Goal: Transaction & Acquisition: Purchase product/service

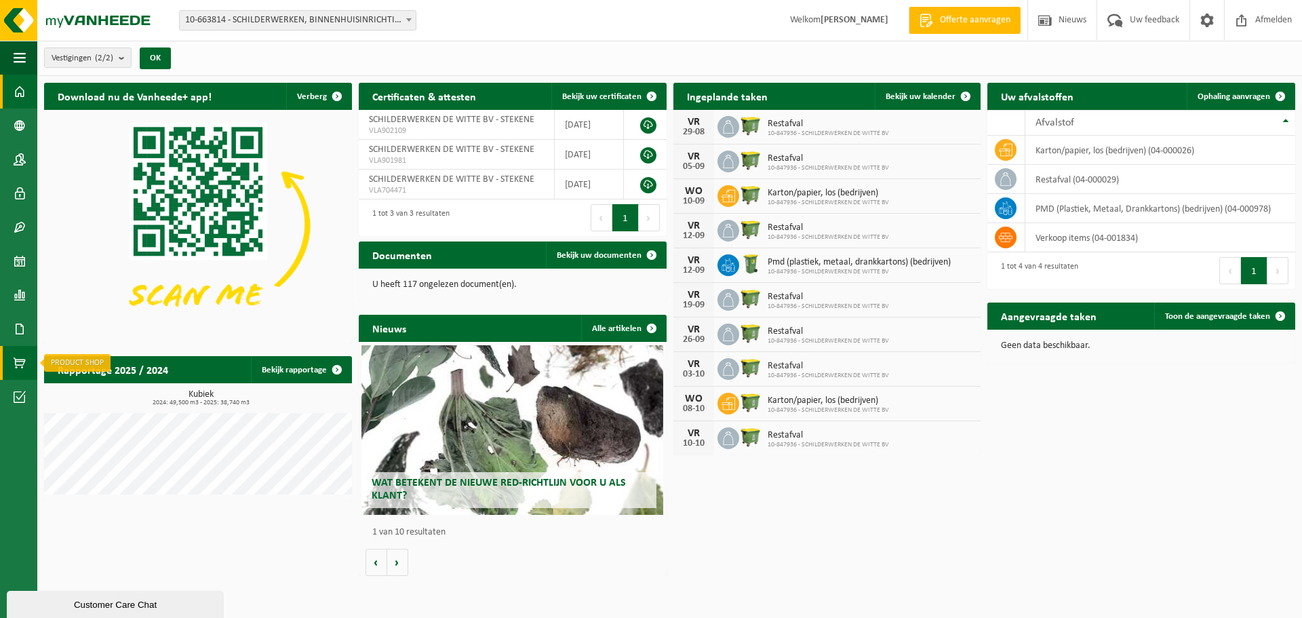
click at [22, 356] on span at bounding box center [20, 363] width 12 height 34
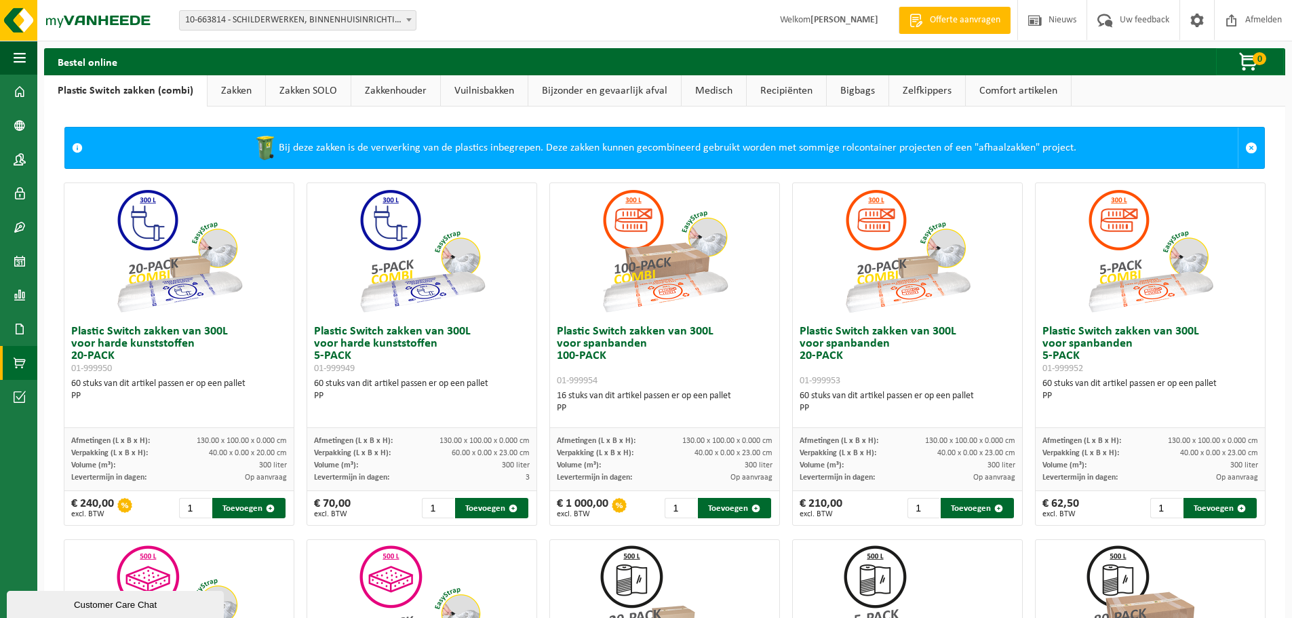
click at [229, 93] on link "Zakken" at bounding box center [237, 90] width 58 height 31
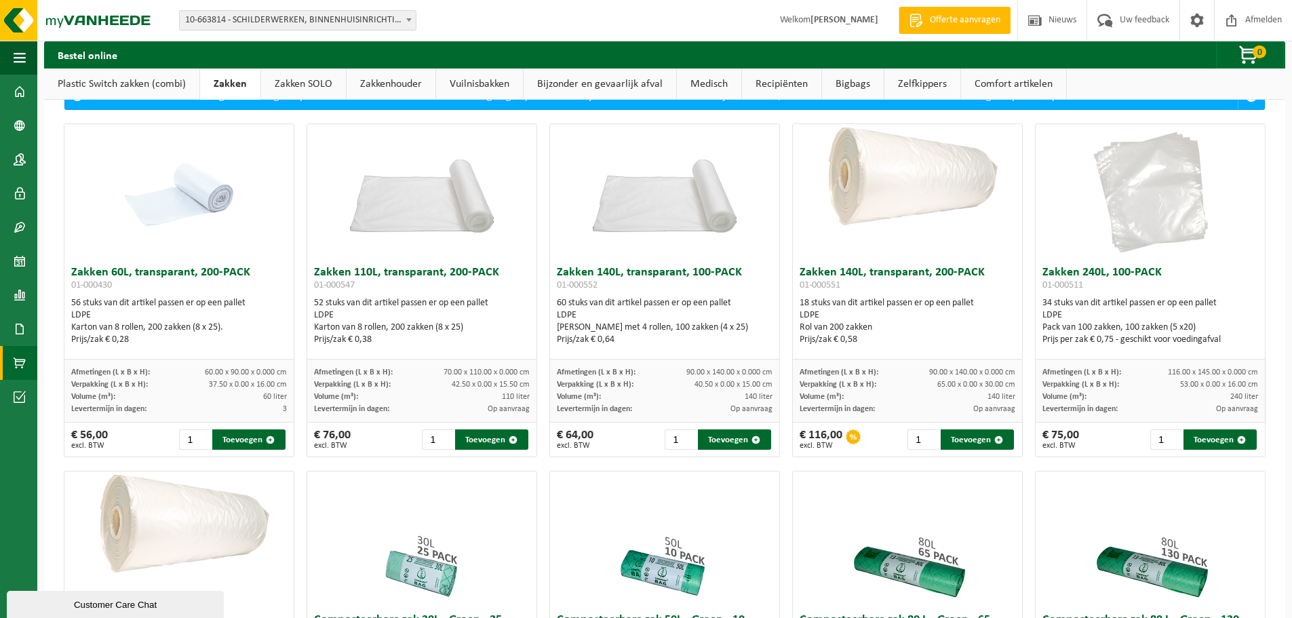
scroll to position [68, 0]
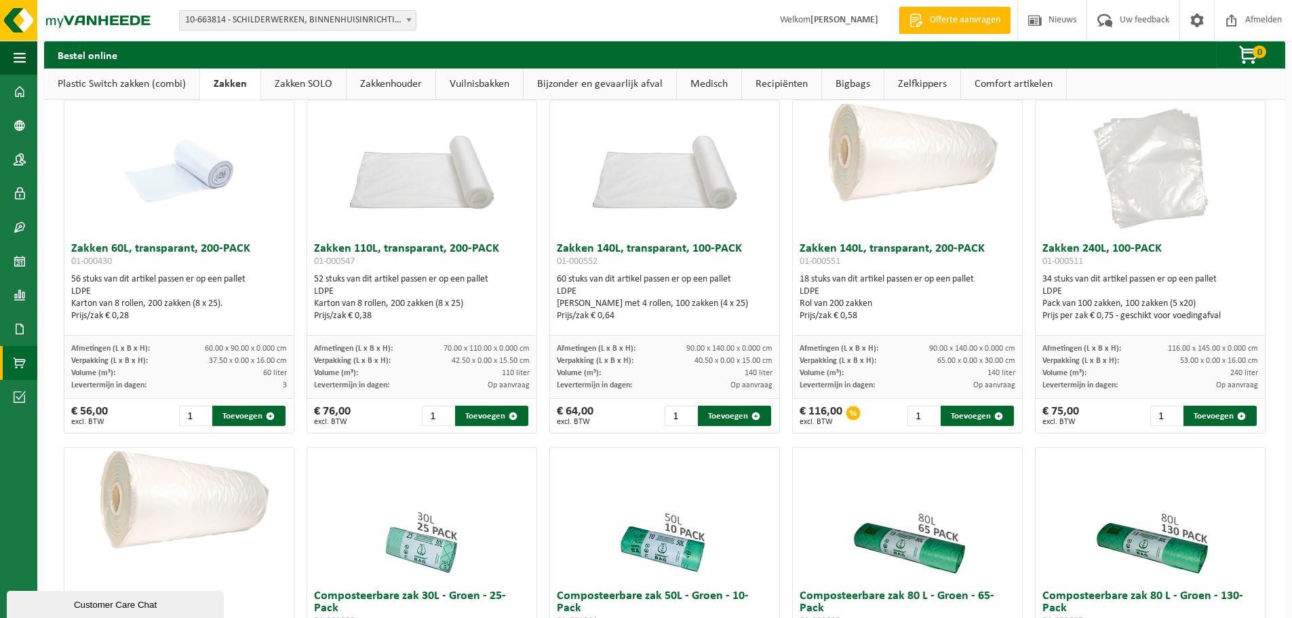
click at [591, 373] on span "Volume (m³):" at bounding box center [579, 373] width 44 height 8
click at [397, 189] on img at bounding box center [421, 157] width 229 height 115
click at [397, 296] on div "LDPE" at bounding box center [422, 292] width 216 height 12
click at [389, 191] on img at bounding box center [421, 157] width 229 height 115
click at [379, 320] on div "Prijs/zak € 0,38" at bounding box center [422, 316] width 216 height 12
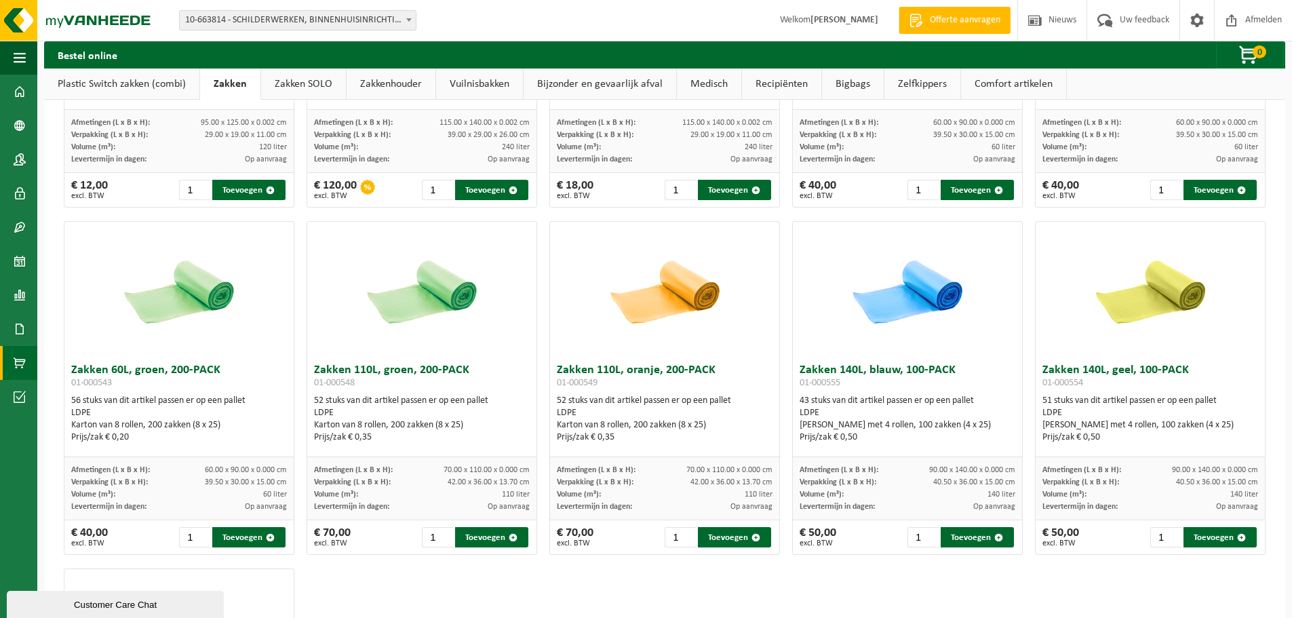
scroll to position [1492, 0]
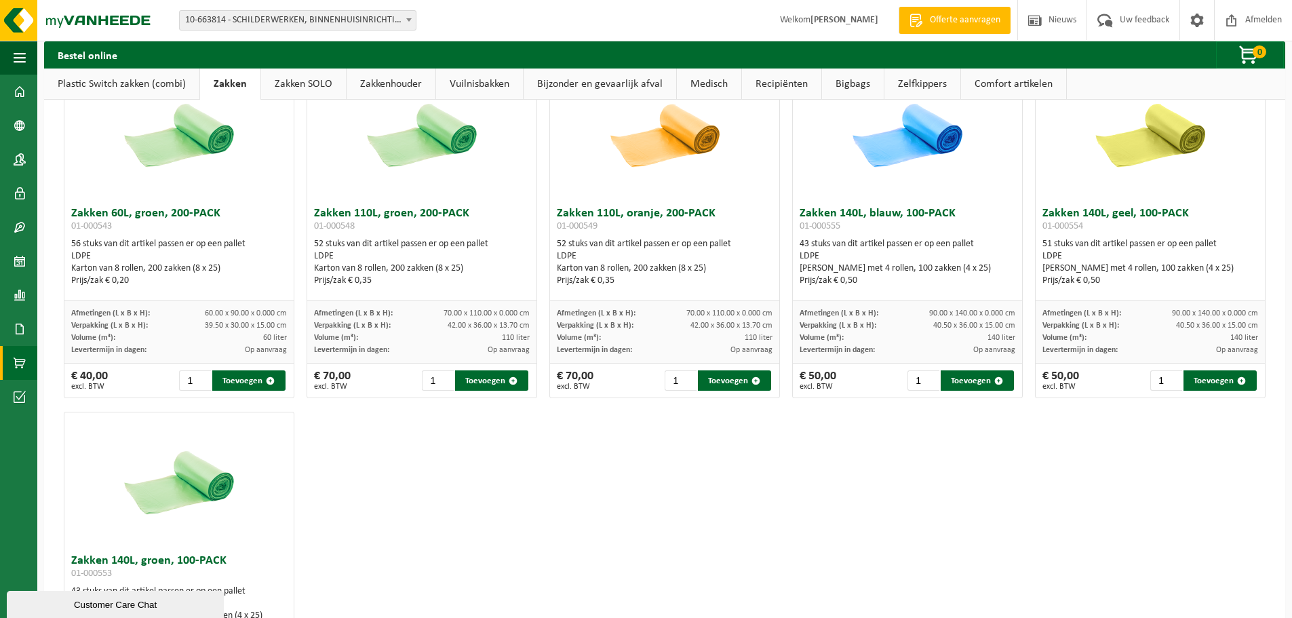
click at [667, 163] on img at bounding box center [665, 133] width 136 height 136
drag, startPoint x: 831, startPoint y: 173, endPoint x: 846, endPoint y: 171, distance: 15.1
click at [834, 172] on div at bounding box center [907, 133] width 229 height 136
click at [1157, 154] on img at bounding box center [1150, 133] width 136 height 136
click at [859, 155] on img at bounding box center [908, 133] width 136 height 136
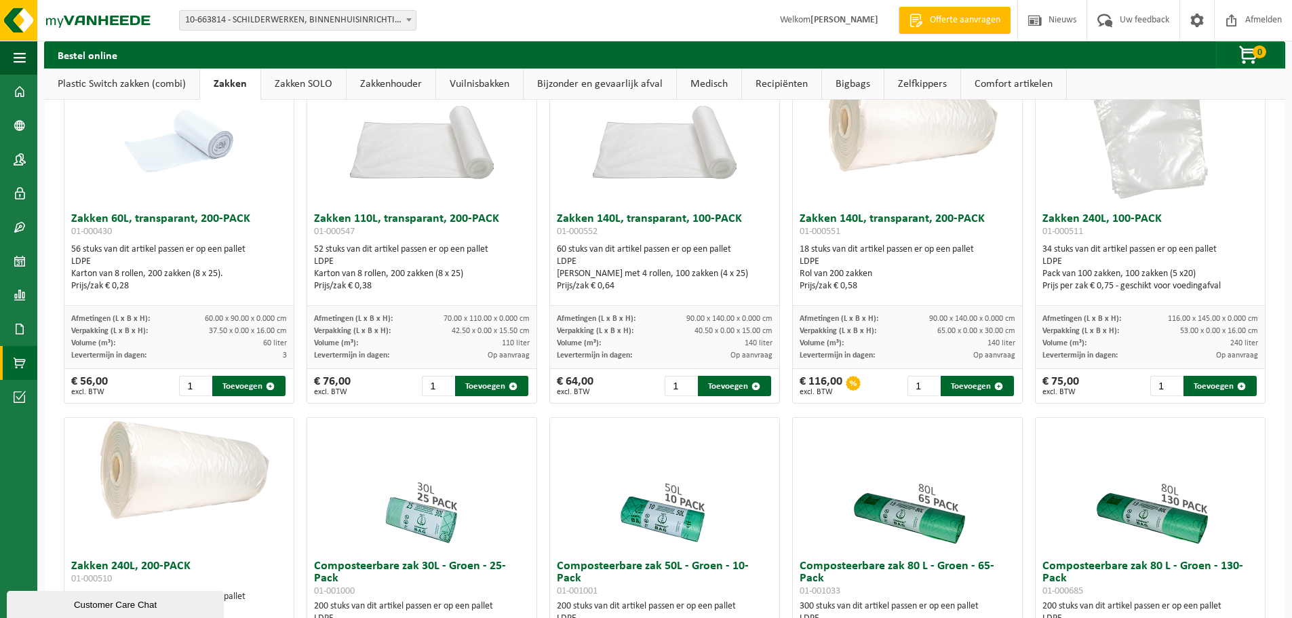
scroll to position [0, 0]
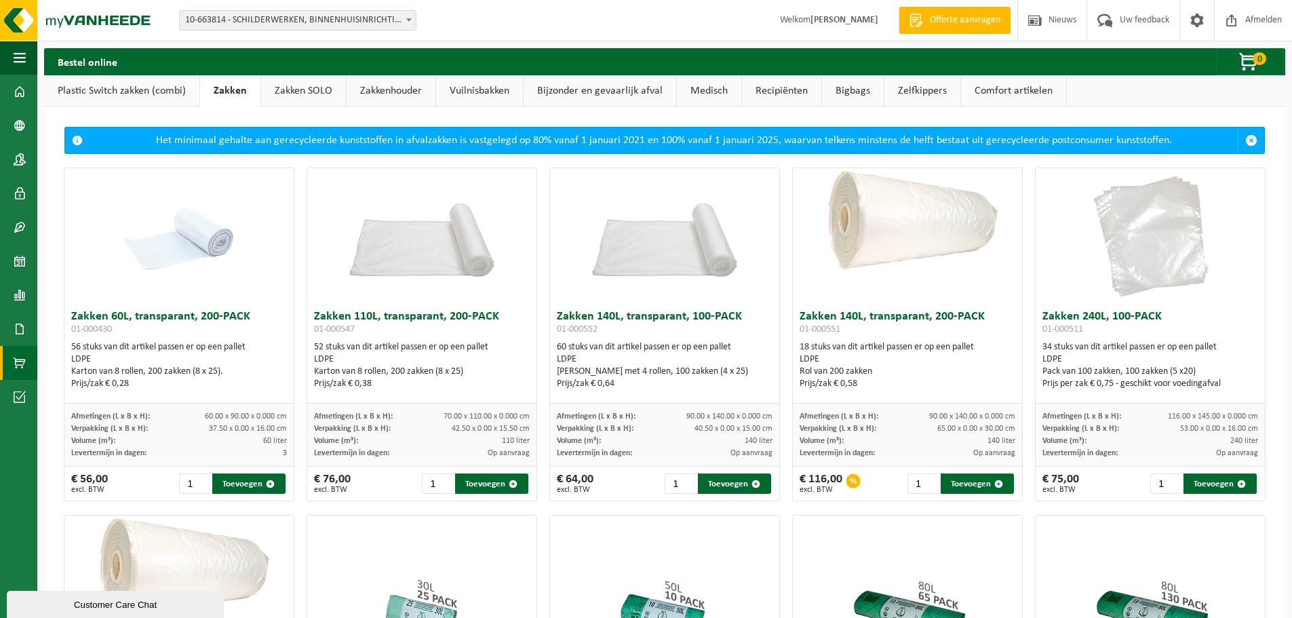
click at [585, 319] on h3 "Zakken 140L, transparant, 100-PACK 01-000552" at bounding box center [665, 324] width 216 height 27
click at [618, 330] on h3 "Zakken 140L, transparant, 100-PACK 01-000552" at bounding box center [665, 324] width 216 height 27
click at [593, 375] on div "[PERSON_NAME] met 4 rollen, 100 zakken (4 x 25)" at bounding box center [665, 372] width 216 height 12
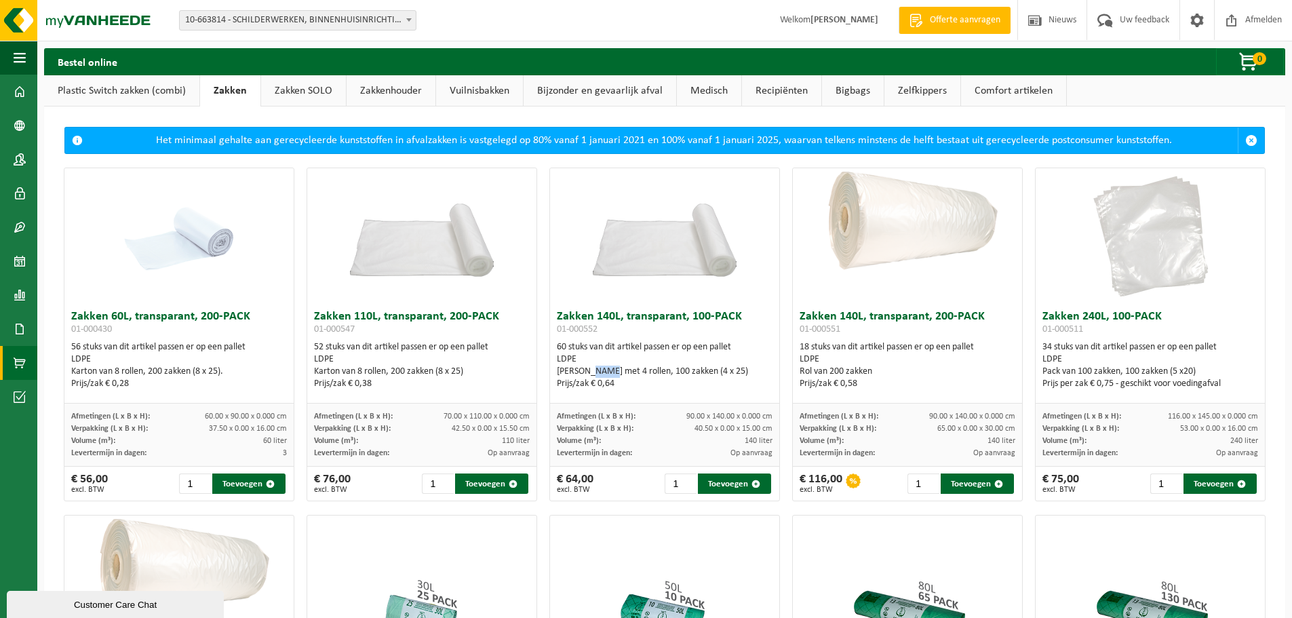
click at [593, 375] on div "[PERSON_NAME] met 4 rollen, 100 zakken (4 x 25)" at bounding box center [665, 372] width 216 height 12
click at [612, 382] on div "Prijs/zak € 0,64" at bounding box center [665, 384] width 216 height 12
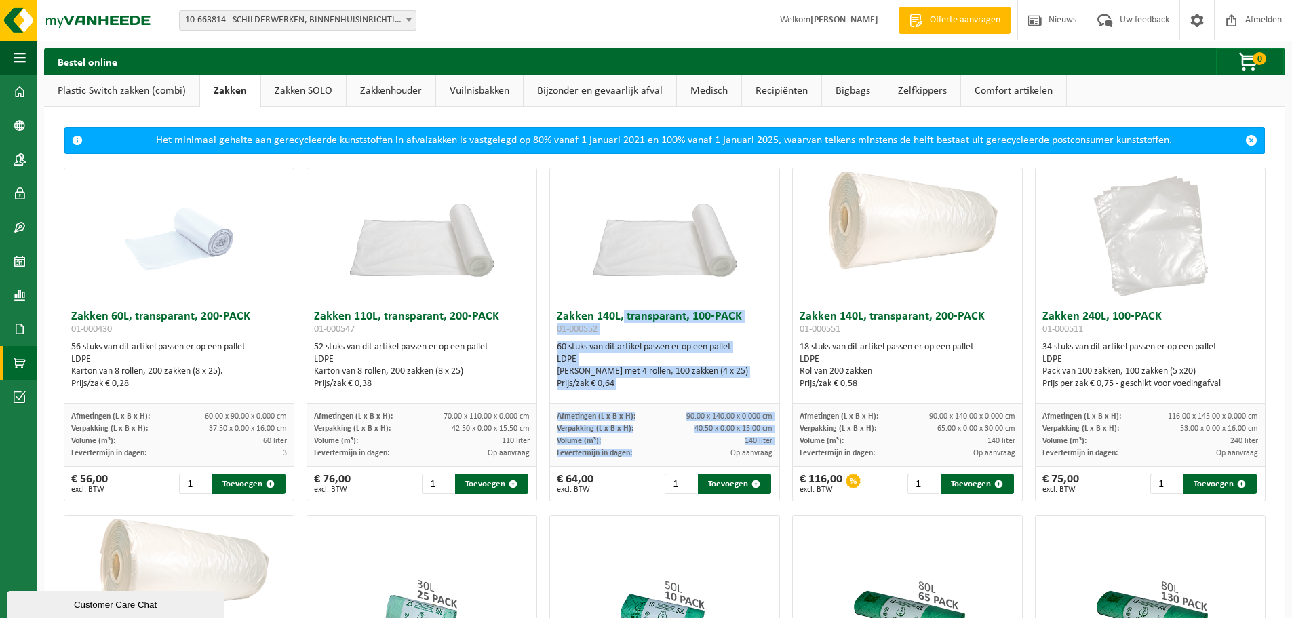
drag, startPoint x: 768, startPoint y: 453, endPoint x: 614, endPoint y: 319, distance: 203.8
click at [614, 319] on div "Zakken 140L, transparant, 100-PACK 01-000552 60 stuks van dit artikel passen er…" at bounding box center [664, 335] width 231 height 334
click at [639, 360] on div "LDPE" at bounding box center [665, 359] width 216 height 12
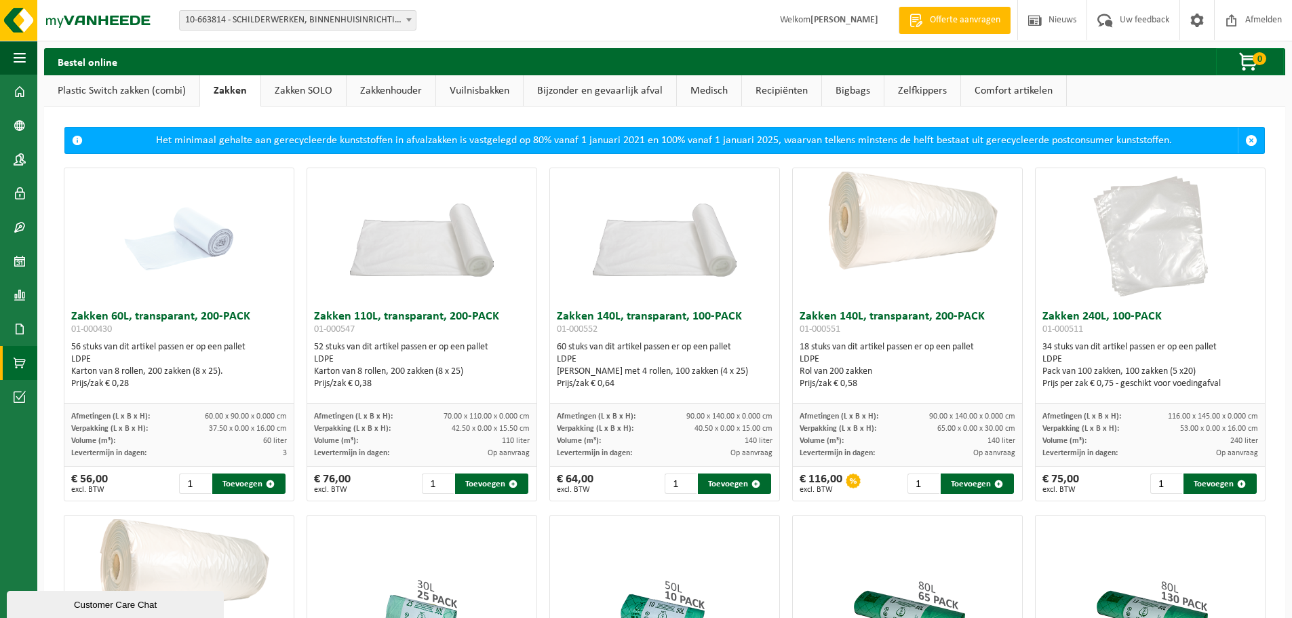
click at [676, 401] on div "Zakken 140L, transparant, 100-PACK 01-000552 60 stuks van dit artikel passen er…" at bounding box center [664, 354] width 229 height 100
